Goal: Communication & Community: Answer question/provide support

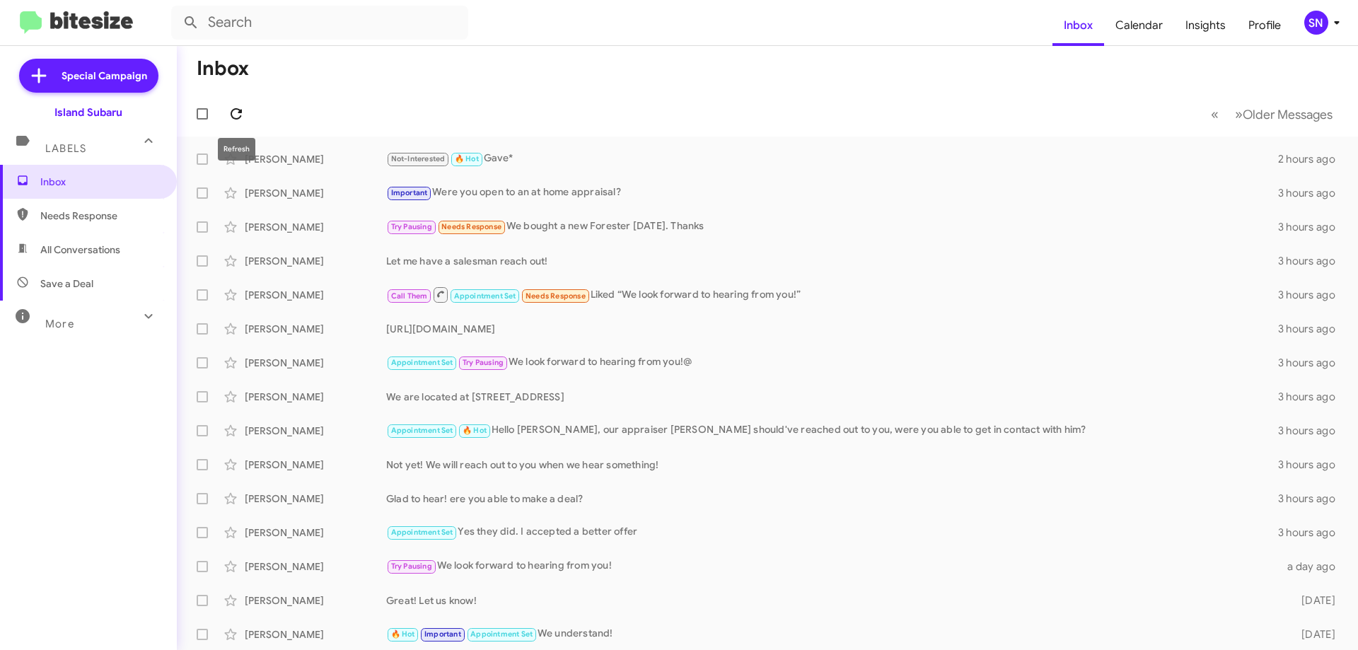
click at [233, 115] on icon at bounding box center [236, 113] width 17 height 17
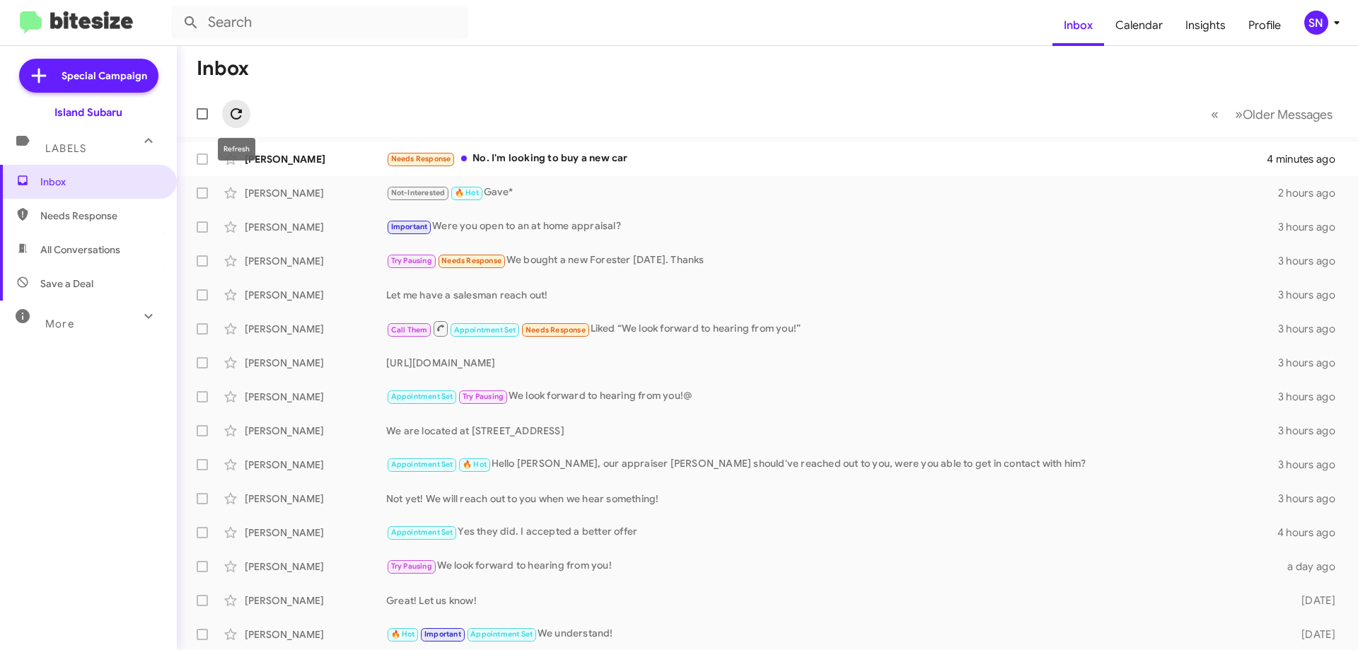
click at [229, 109] on icon at bounding box center [236, 113] width 17 height 17
click at [727, 151] on div "Needs Response No. I'm looking to buy a new car" at bounding box center [838, 159] width 904 height 16
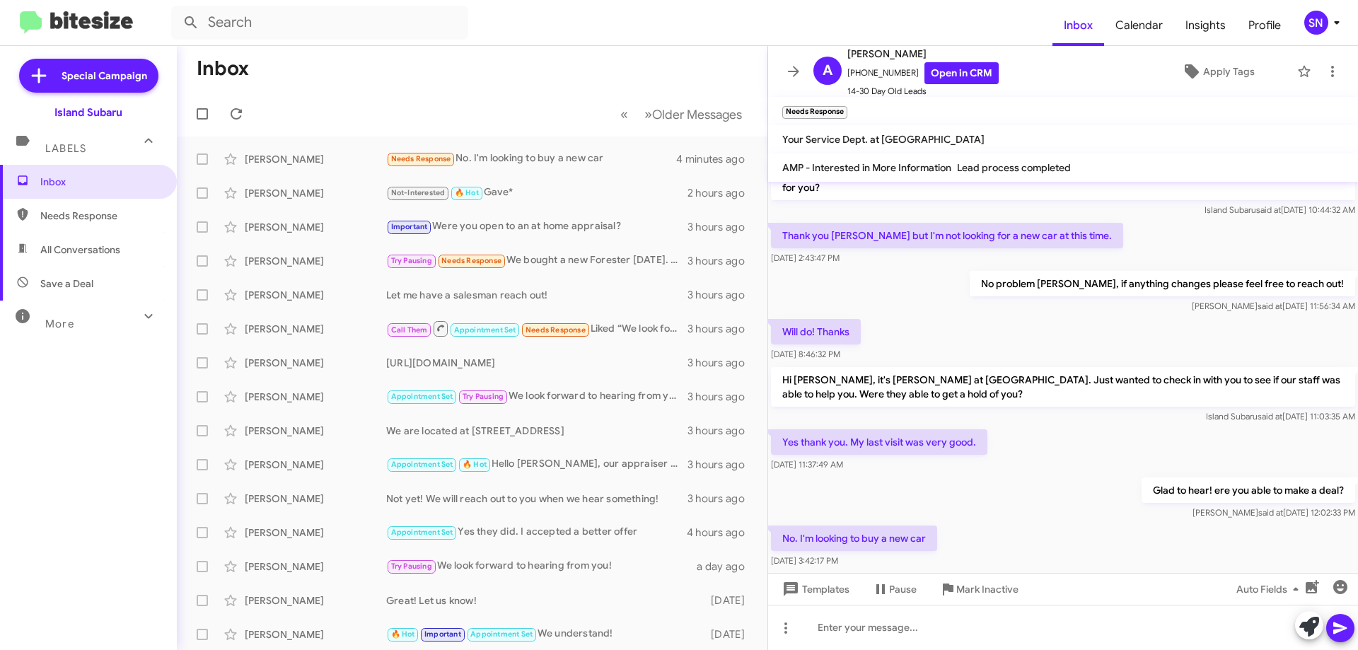
scroll to position [398, 0]
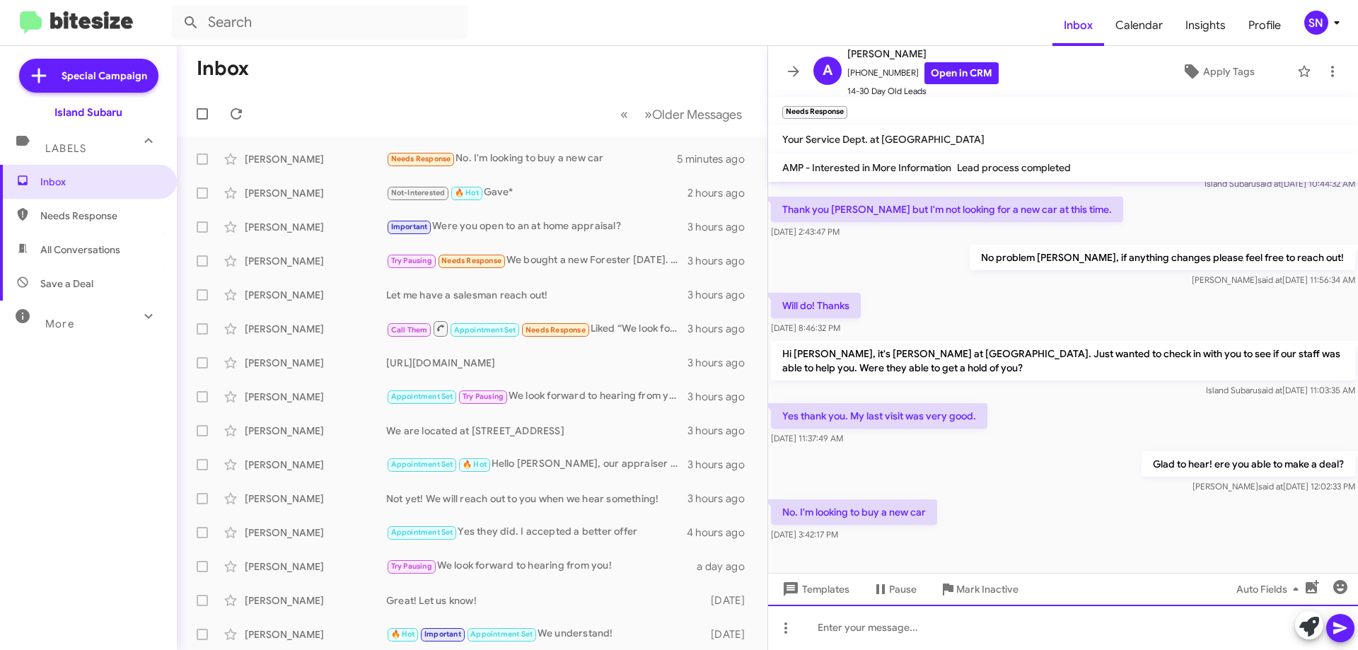
click at [860, 642] on div at bounding box center [1063, 627] width 590 height 45
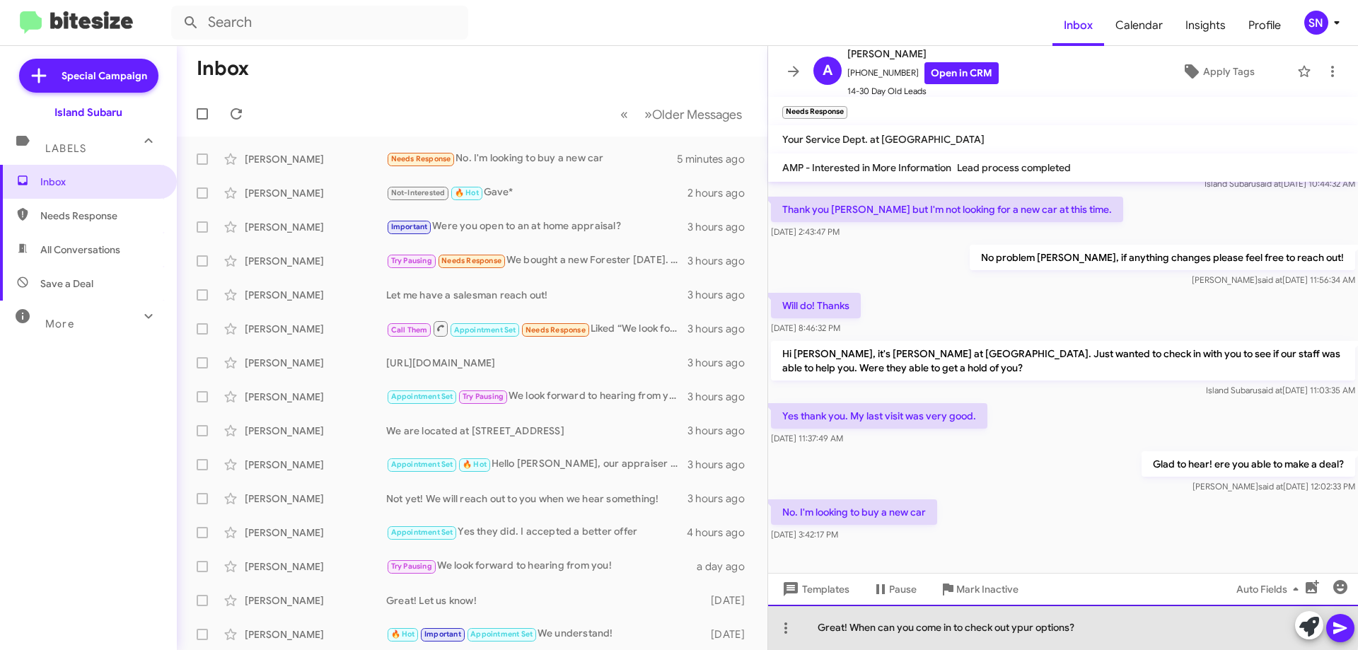
click at [1023, 625] on div "Great! When can you come in to check out ypur options?" at bounding box center [1063, 627] width 590 height 45
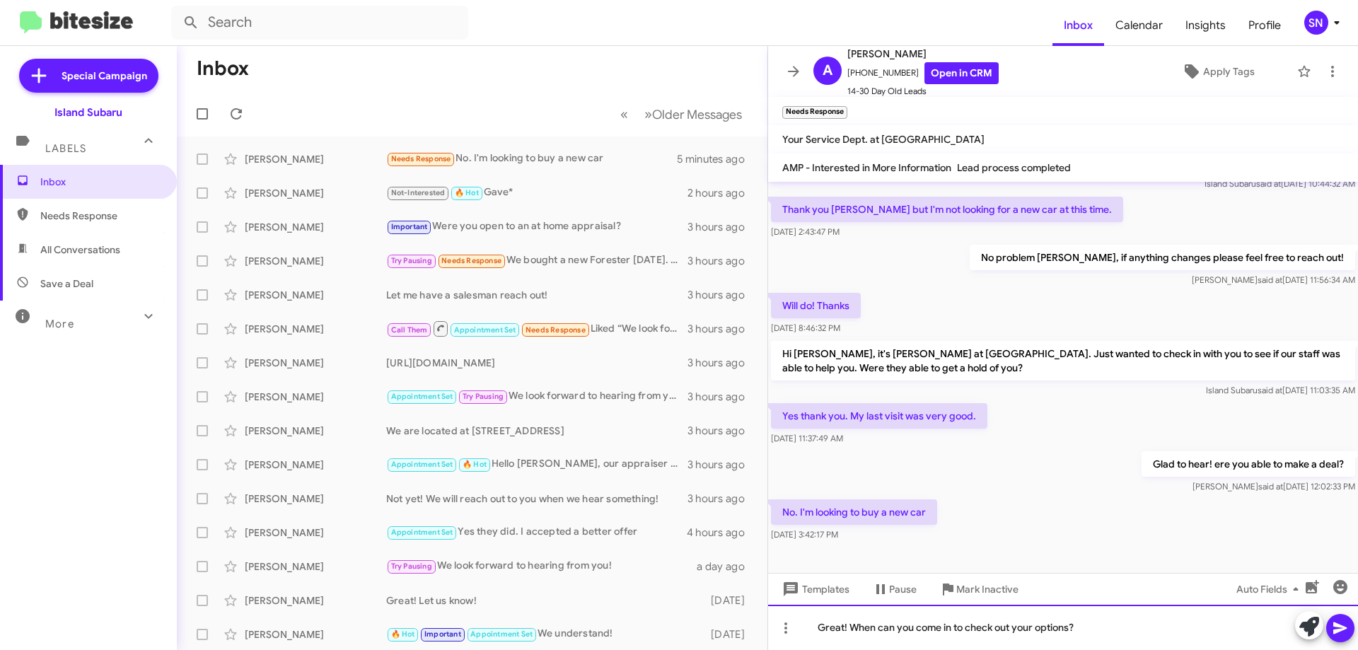
click at [1147, 636] on div "Great! When can you come in to check out your options?" at bounding box center [1063, 627] width 590 height 45
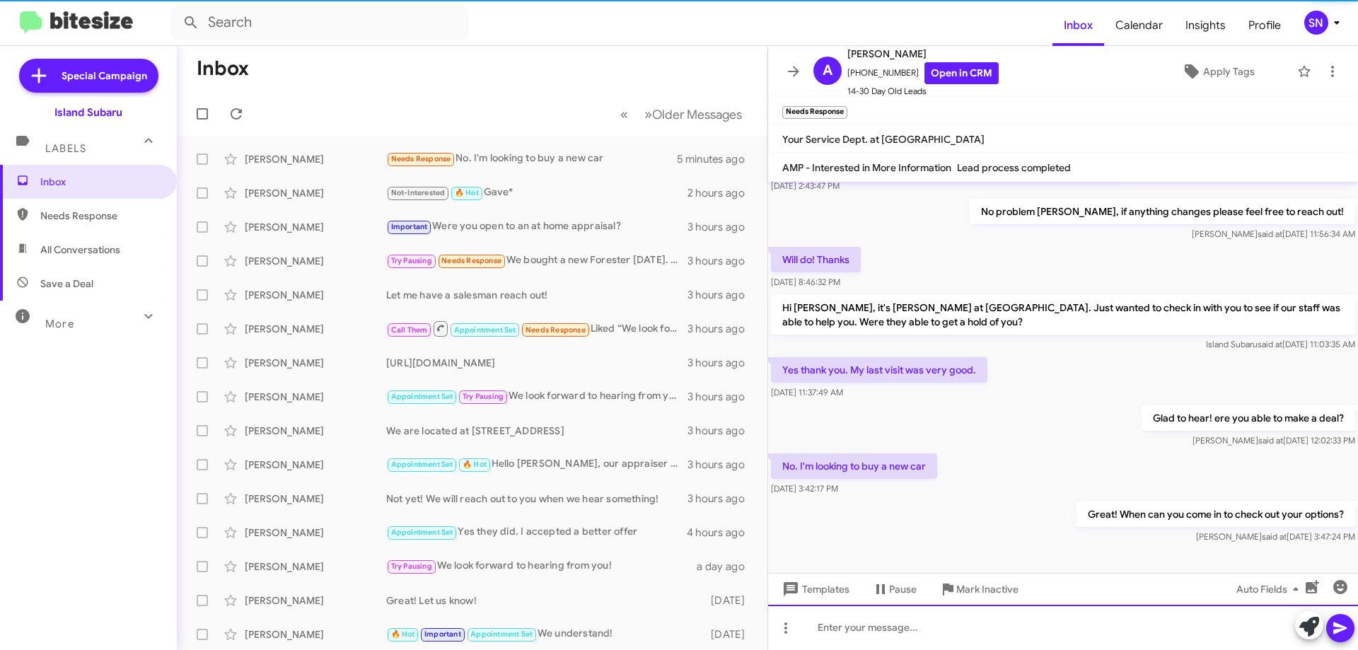
scroll to position [450, 0]
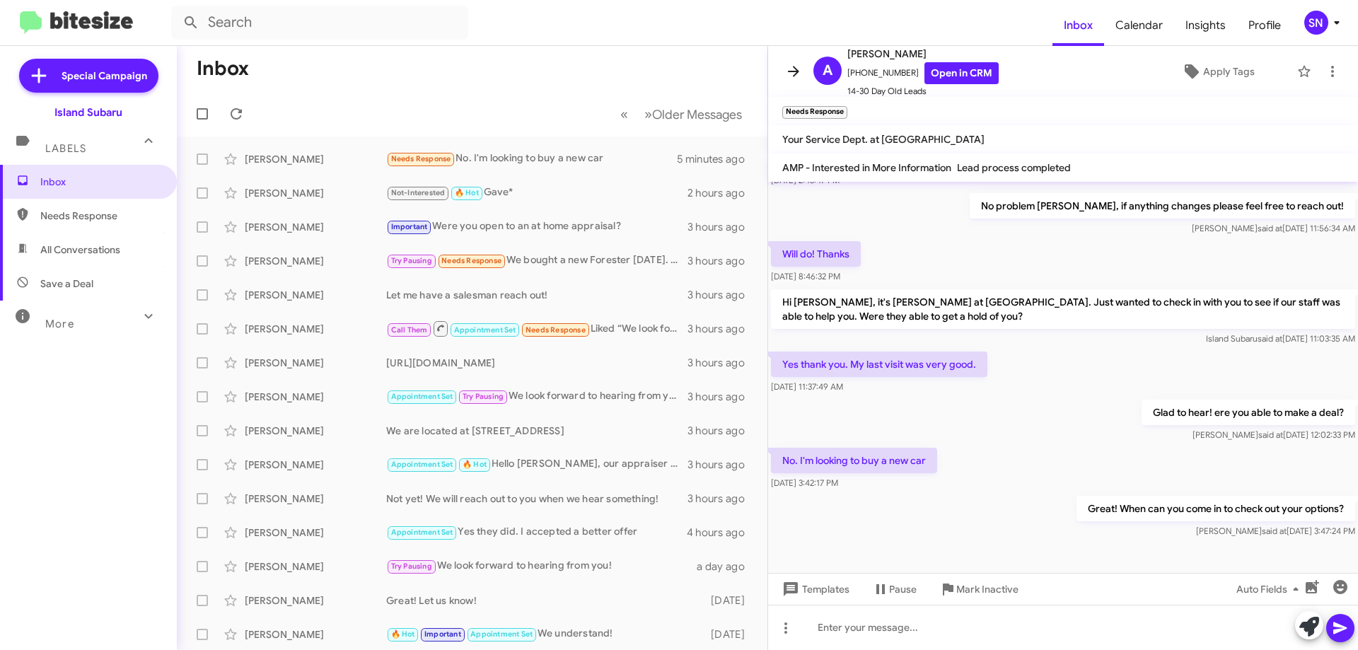
click at [800, 69] on icon at bounding box center [793, 71] width 17 height 17
